Goal: Find specific page/section: Find specific page/section

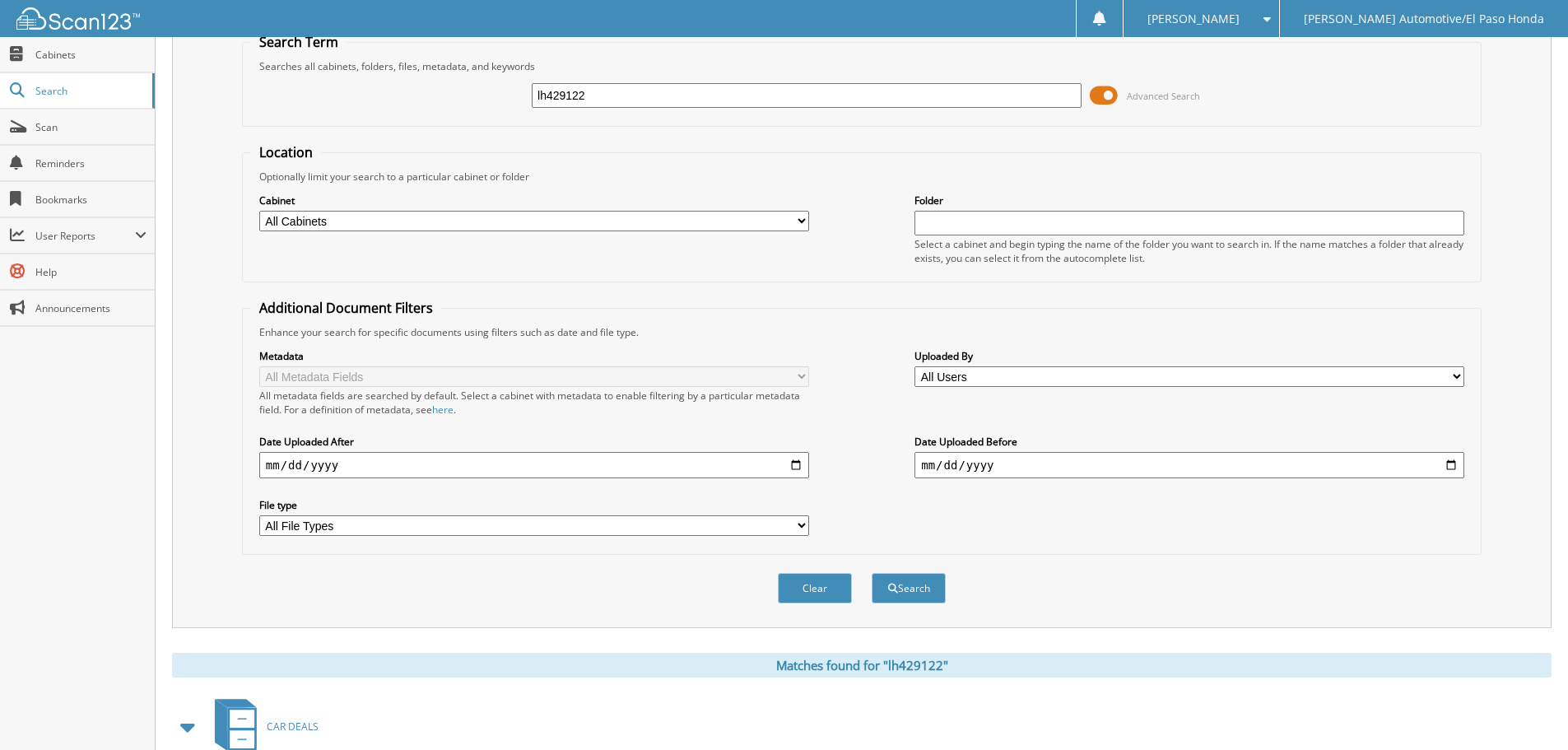
drag, startPoint x: 633, startPoint y: 102, endPoint x: 356, endPoint y: 107, distance: 277.0
click at [358, 107] on div "lh429122 Advanced Search" at bounding box center [862, 95] width 1221 height 44
click at [629, 94] on input "text" at bounding box center [807, 95] width 550 height 25
type input "RA014814"
click at [944, 602] on button "Search" at bounding box center [908, 588] width 74 height 31
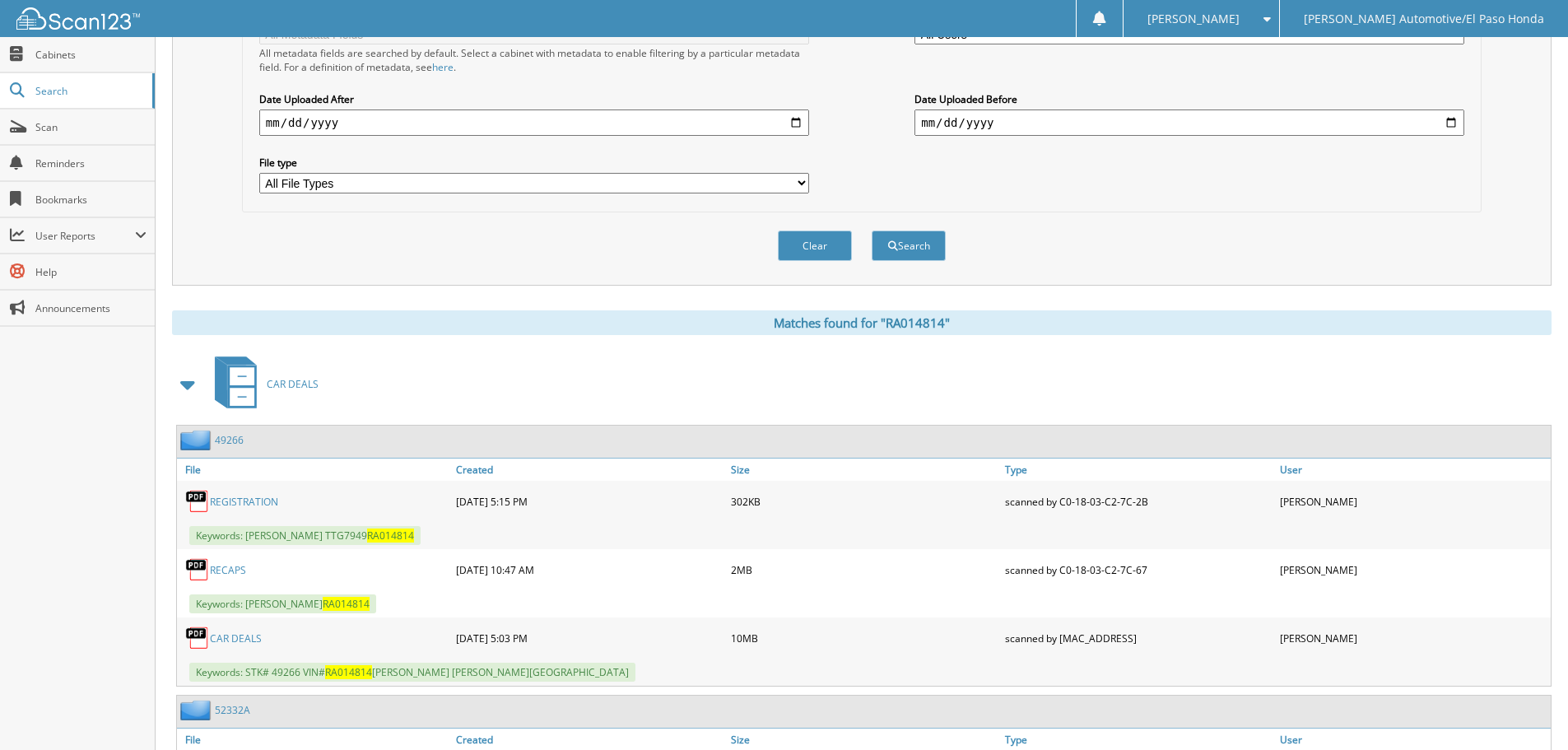
scroll to position [532, 0]
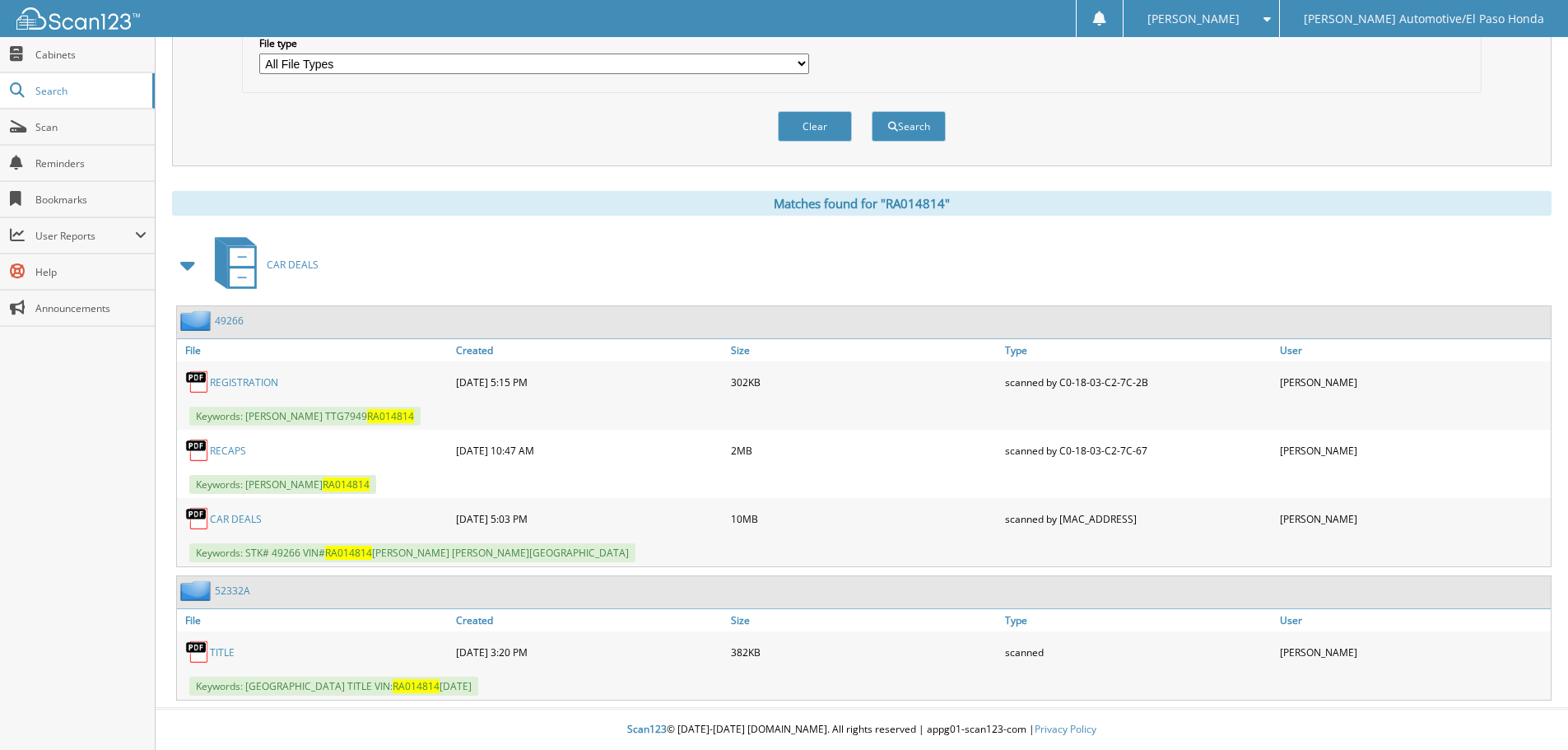
click at [236, 517] on link "CAR DEALS" at bounding box center [236, 519] width 52 height 14
click at [240, 594] on link "52332A" at bounding box center [232, 591] width 36 height 14
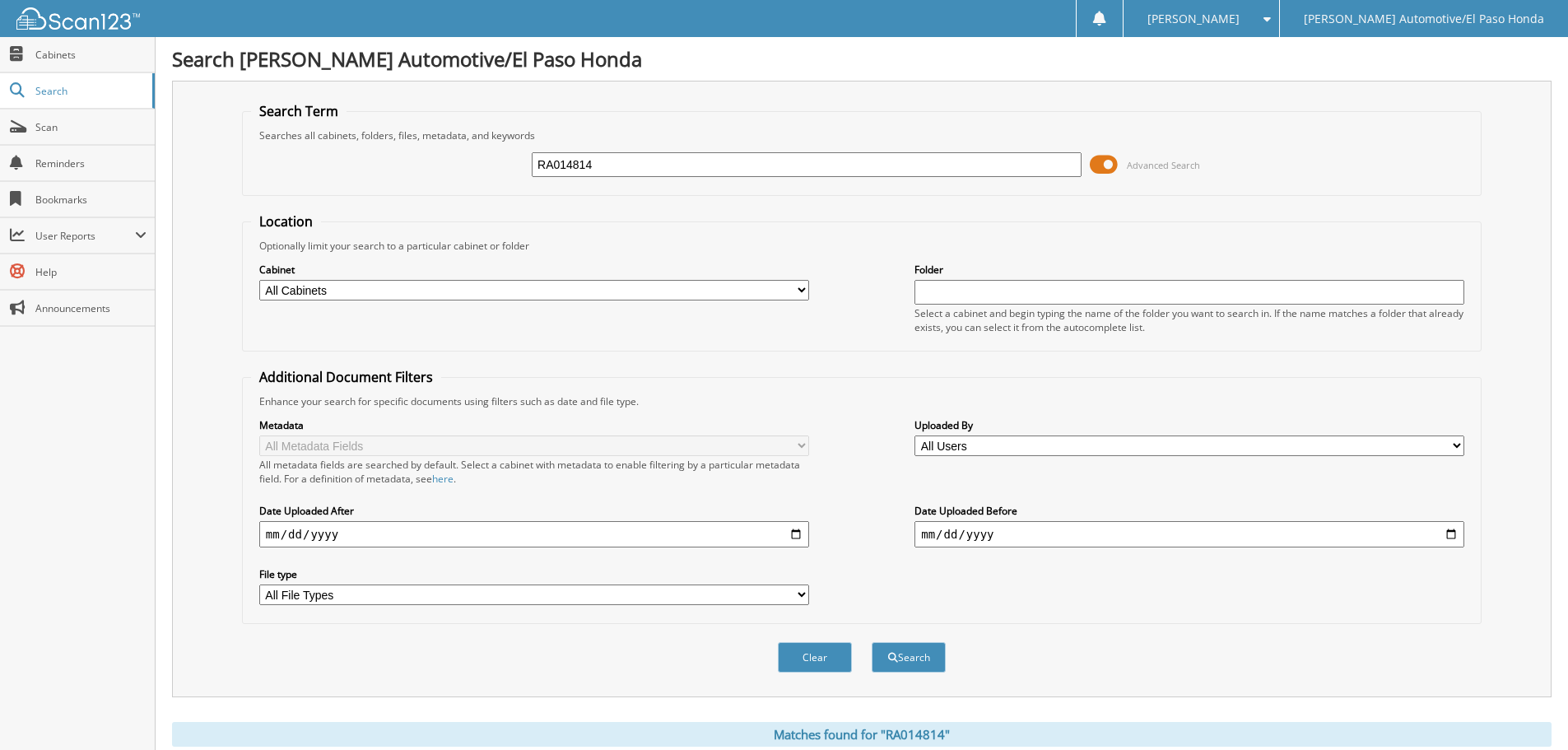
drag, startPoint x: 626, startPoint y: 139, endPoint x: 614, endPoint y: 155, distance: 20.0
click at [622, 145] on fieldset "Search Term Searches all cabinets, folders, files, metadata, and keywords RA014…" at bounding box center [862, 148] width 1239 height 94
drag, startPoint x: 552, startPoint y: 177, endPoint x: 249, endPoint y: 184, distance: 303.1
click at [249, 184] on fieldset "Search Term Searches all cabinets, folders, files, metadata, and keywords RA014…" at bounding box center [862, 148] width 1239 height 94
type input "4"
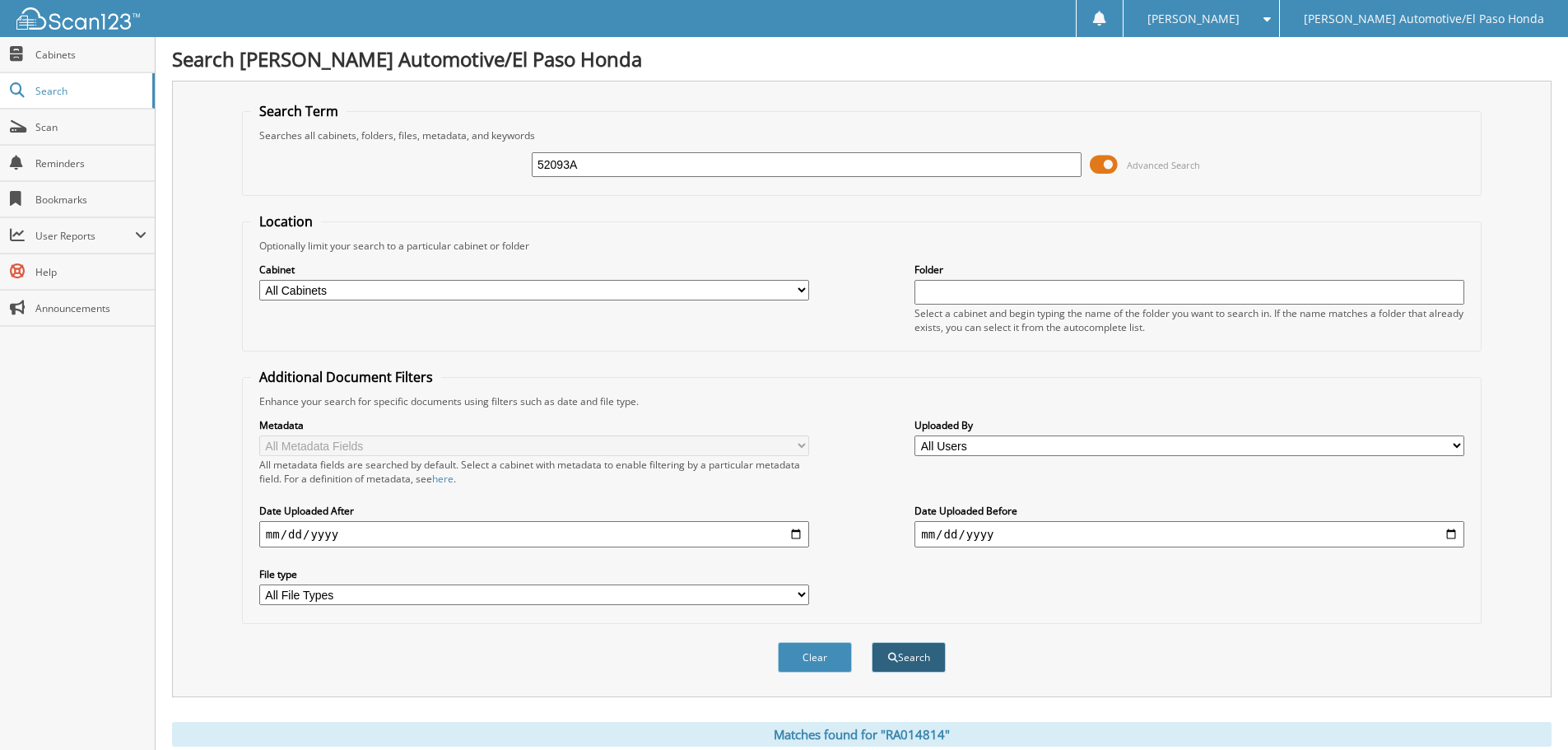
type input "52093A"
click at [925, 655] on button "Search" at bounding box center [908, 657] width 74 height 31
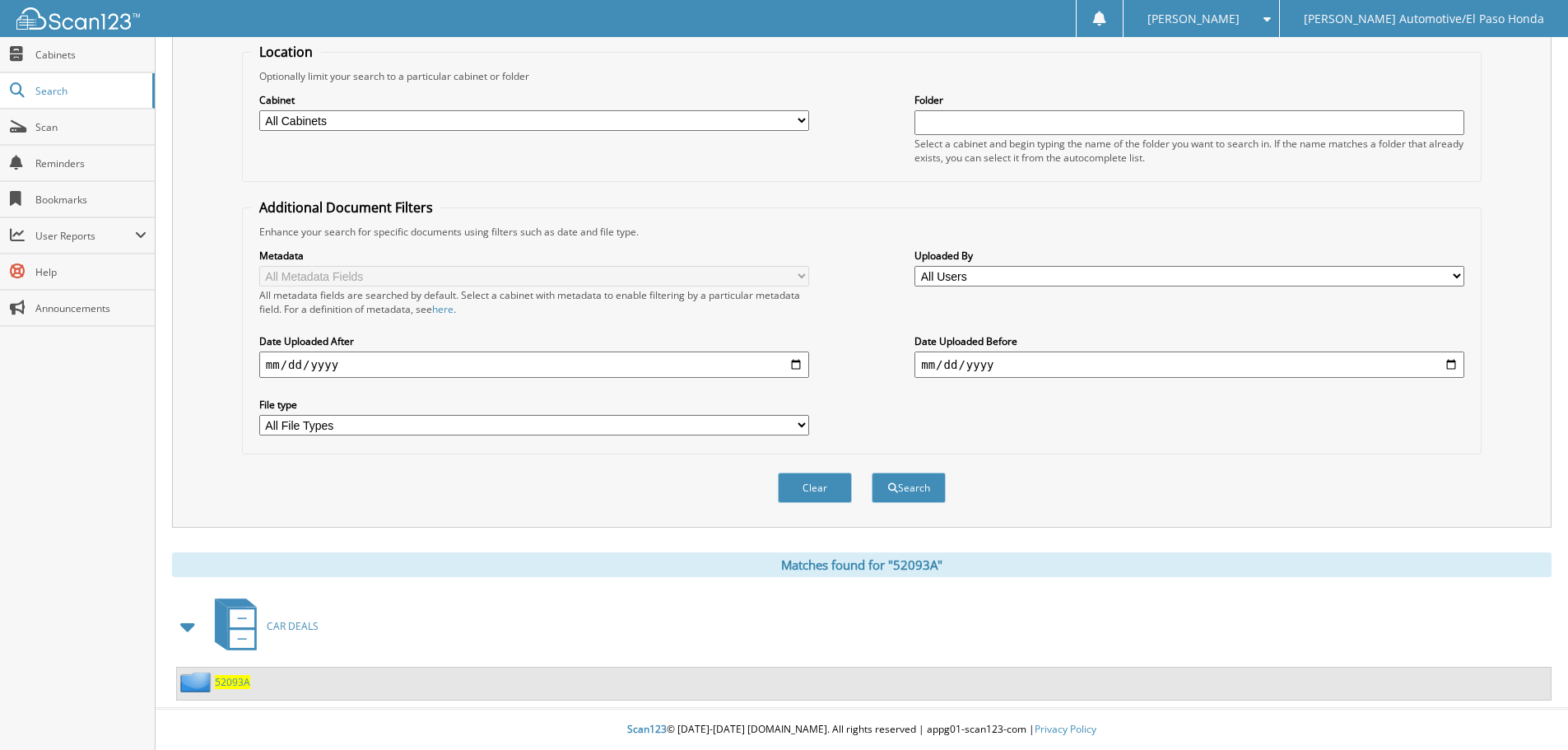
click at [235, 683] on span "52093A" at bounding box center [232, 682] width 36 height 14
